Goal: Find specific page/section: Find specific page/section

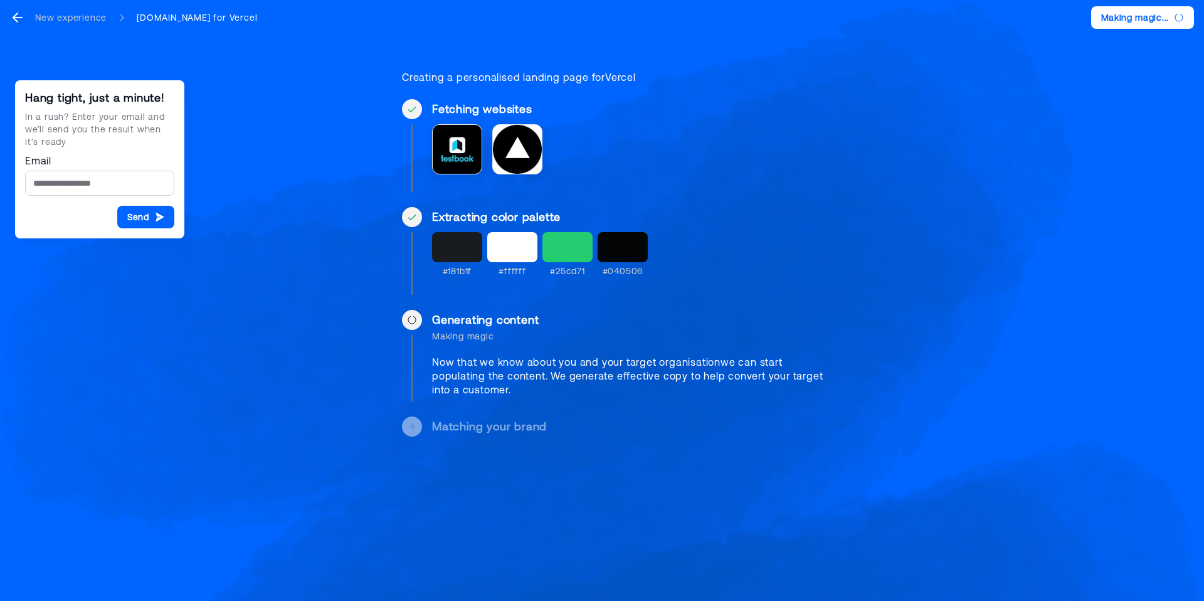
click at [447, 241] on div at bounding box center [457, 247] width 50 height 30
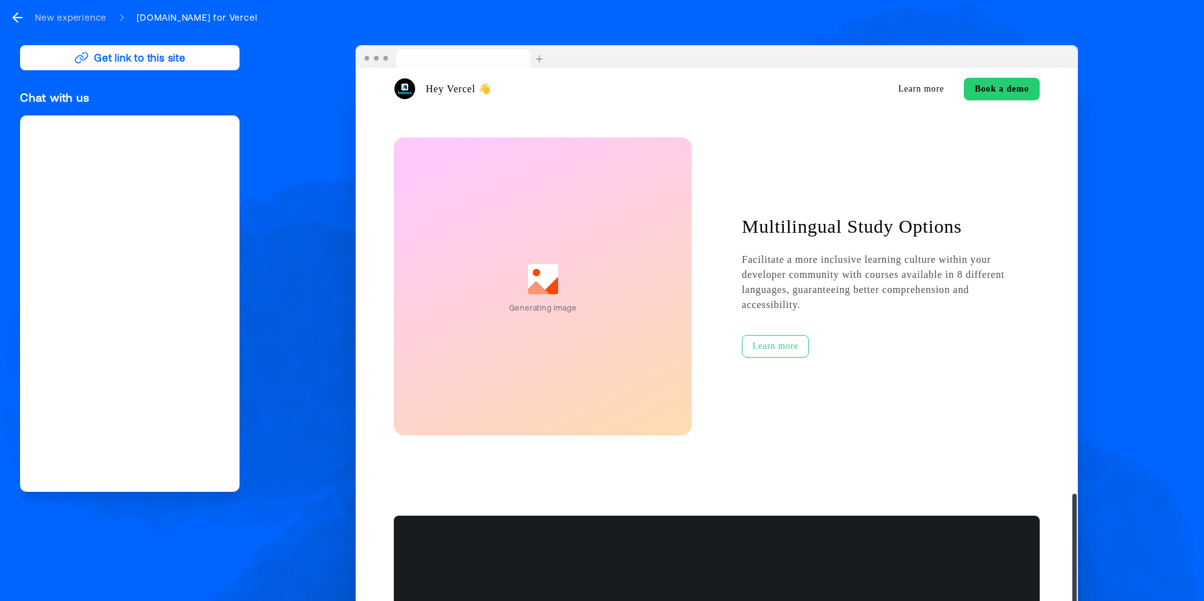
scroll to position [2137, 0]
